Goal: Transaction & Acquisition: Download file/media

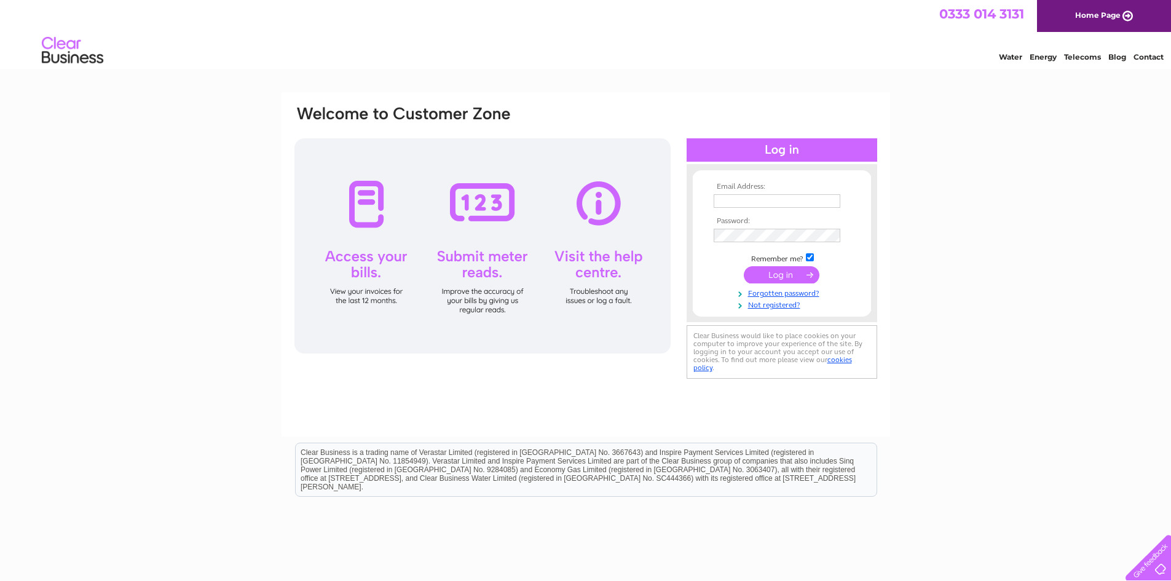
type input "steve@southwestvws.com"
click at [779, 272] on input "submit" at bounding box center [782, 274] width 76 height 17
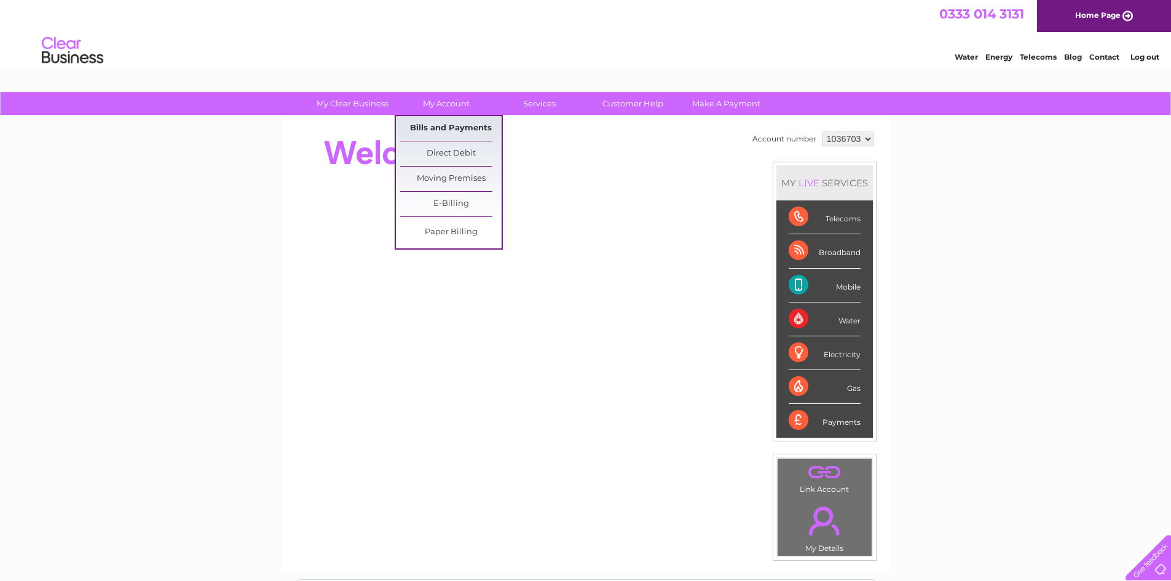
click at [448, 129] on link "Bills and Payments" at bounding box center [450, 128] width 101 height 25
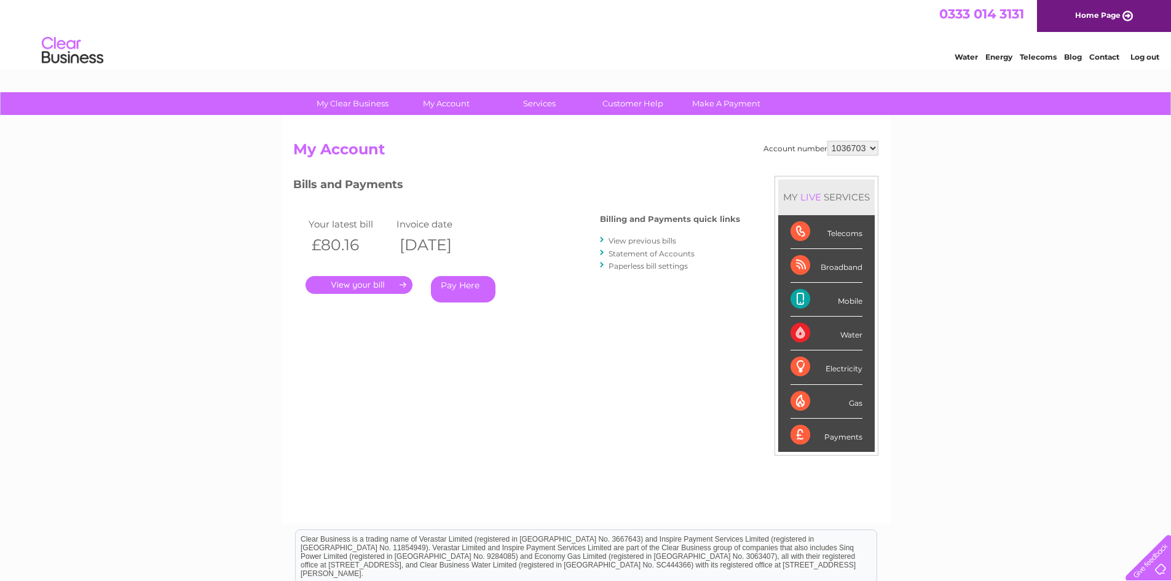
click at [365, 285] on link "." at bounding box center [358, 285] width 107 height 18
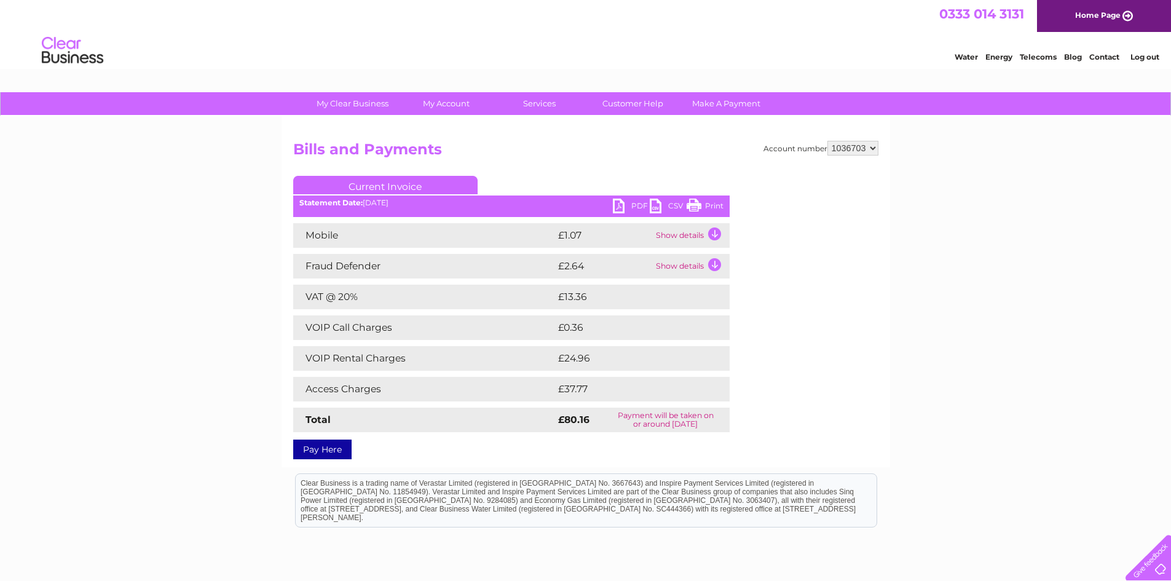
click at [630, 205] on link "PDF" at bounding box center [631, 207] width 37 height 18
click at [625, 202] on link "PDF" at bounding box center [631, 207] width 37 height 18
click at [988, 396] on div "My Clear Business Login Details My Details My Preferences Link Account My Accou…" at bounding box center [585, 384] width 1171 height 585
click at [1030, 274] on div "My Clear Business Login Details My Details My Preferences Link Account My Accou…" at bounding box center [585, 384] width 1171 height 585
click at [1005, 329] on div "My Clear Business Login Details My Details My Preferences Link Account My Accou…" at bounding box center [585, 384] width 1171 height 585
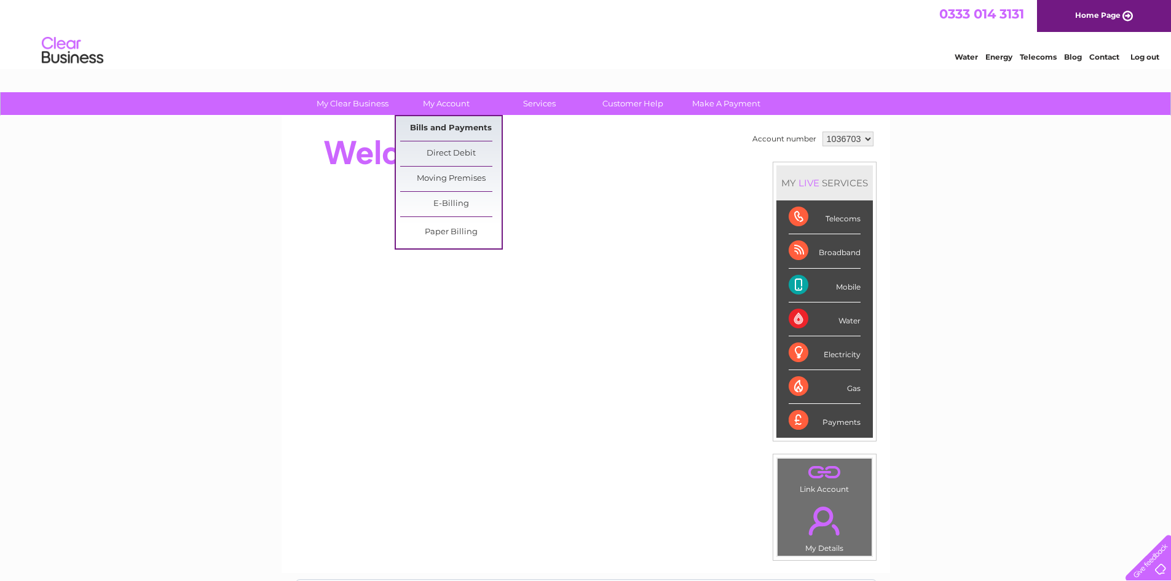
click at [438, 129] on link "Bills and Payments" at bounding box center [450, 128] width 101 height 25
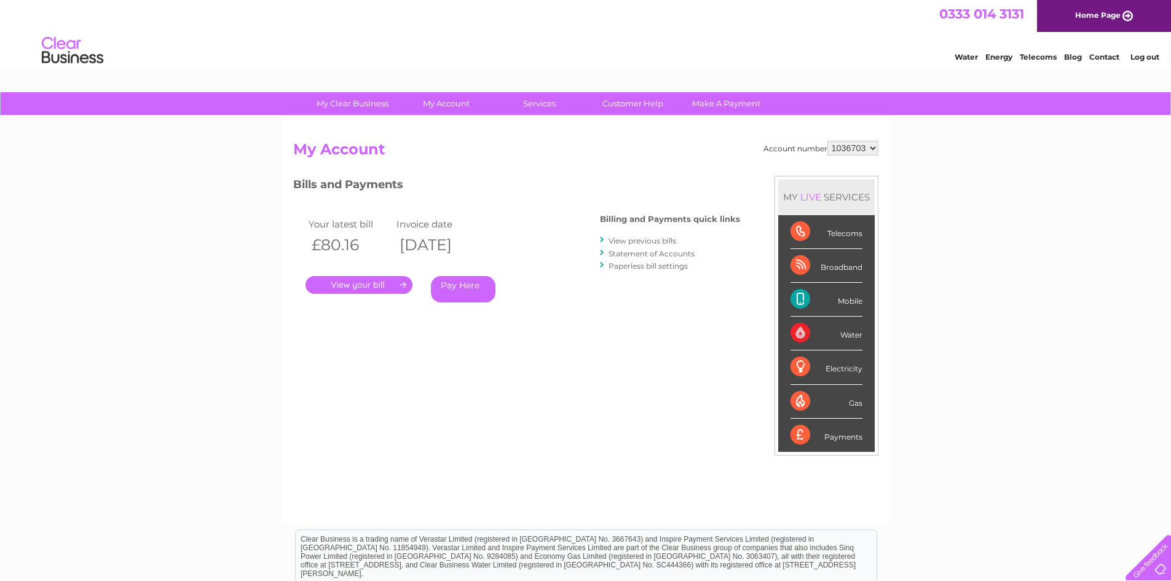
click at [366, 288] on link "." at bounding box center [358, 285] width 107 height 18
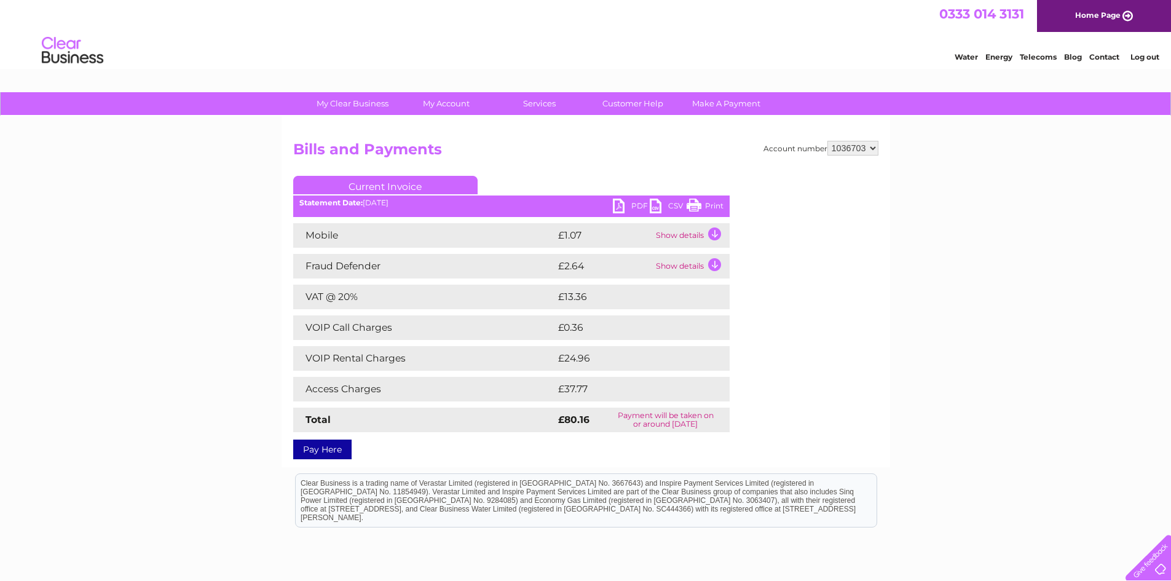
click at [635, 205] on link "PDF" at bounding box center [631, 207] width 37 height 18
